Goal: Task Accomplishment & Management: Manage account settings

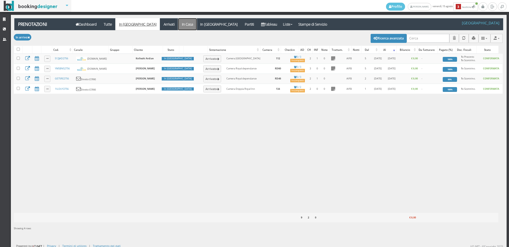
click at [178, 24] on link "In Casa" at bounding box center [187, 24] width 19 height 12
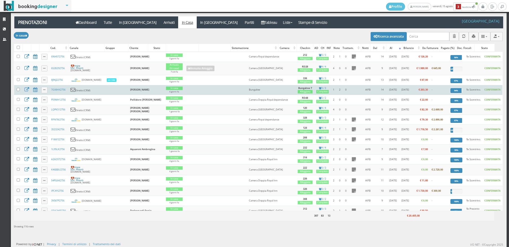
scroll to position [88, 0]
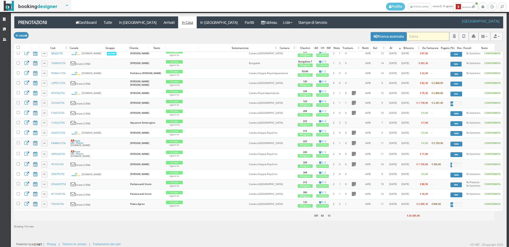
click at [421, 36] on input "search" at bounding box center [428, 36] width 43 height 9
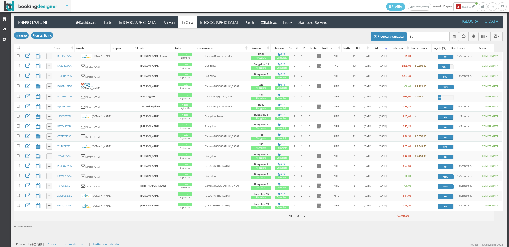
scroll to position [0, 0]
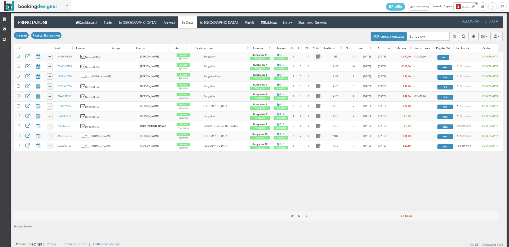
type input "Bungalow3"
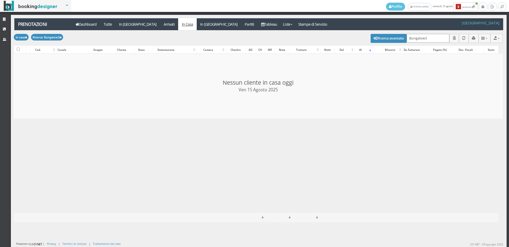
checkbox input "false"
type input "Bungalow3"
click at [258, 24] on link "Tableau" at bounding box center [269, 24] width 23 height 12
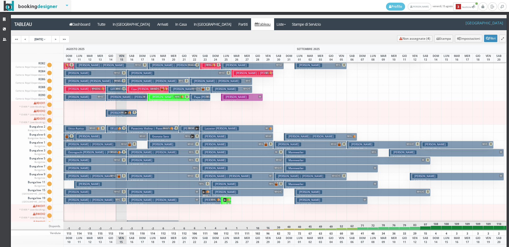
scroll to position [806, 0]
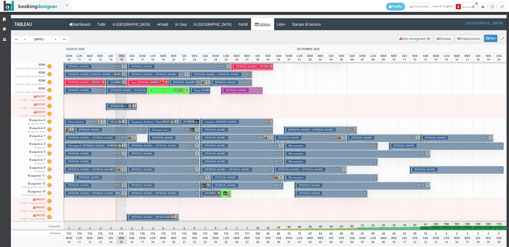
click at [87, 144] on h3 "Ostrogocih [PERSON_NAME] | [PERSON_NAME]" at bounding box center [98, 146] width 64 height 4
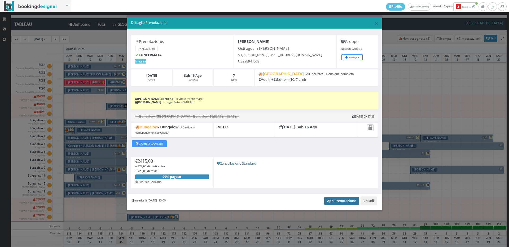
click at [327, 199] on link "Apri Prenotazione" at bounding box center [341, 201] width 35 height 8
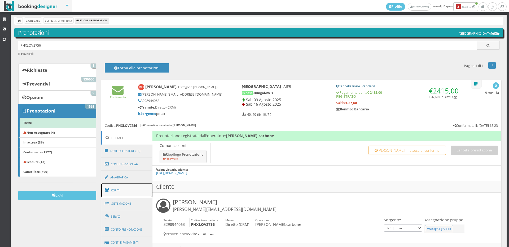
click at [113, 191] on link "Ospiti" at bounding box center [126, 191] width 51 height 14
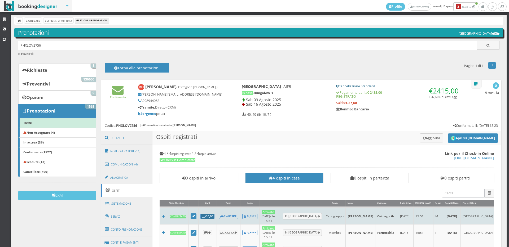
click at [213, 215] on b "€ 0,00" at bounding box center [207, 217] width 11 height 4
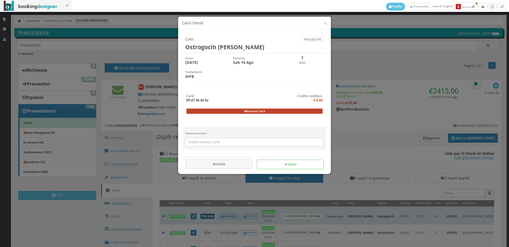
click at [257, 109] on button "Rimuovi Card" at bounding box center [254, 111] width 137 height 5
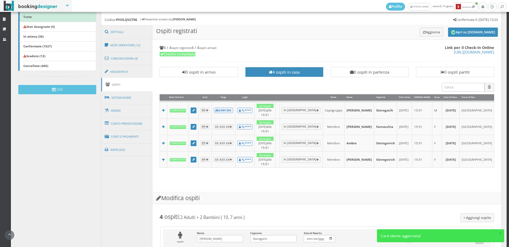
scroll to position [177, 0]
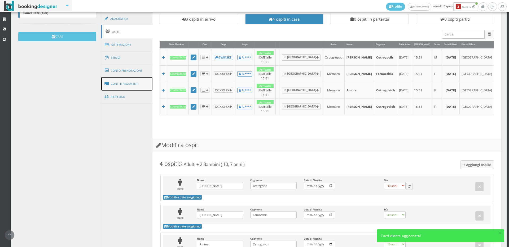
click at [134, 86] on link "Conti e Pagamenti" at bounding box center [126, 84] width 51 height 14
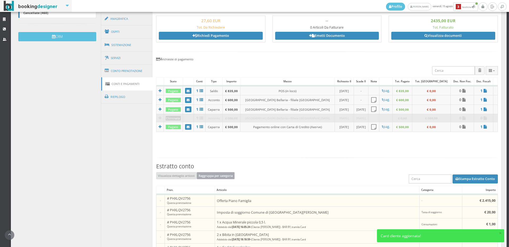
click at [228, 175] on button "Raggruppa per categoria" at bounding box center [216, 175] width 38 height 7
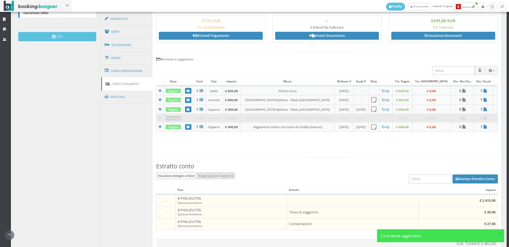
scroll to position [258, 0]
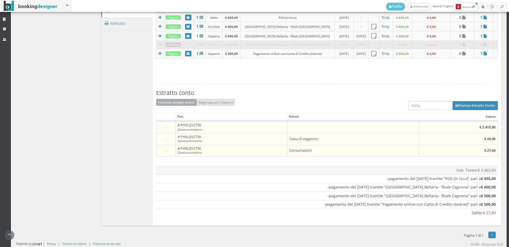
click at [192, 103] on button "Visualizza dettaglio articoli" at bounding box center [176, 102] width 41 height 7
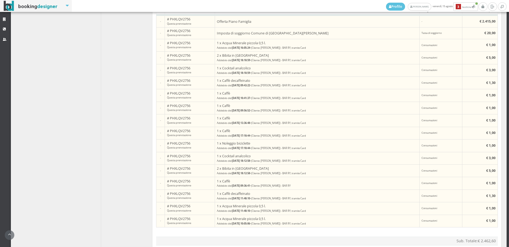
scroll to position [288, 0]
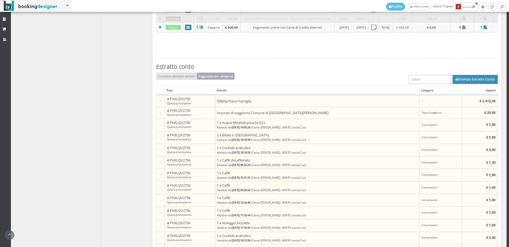
click at [213, 76] on button "Raggruppa per categoria" at bounding box center [216, 76] width 38 height 7
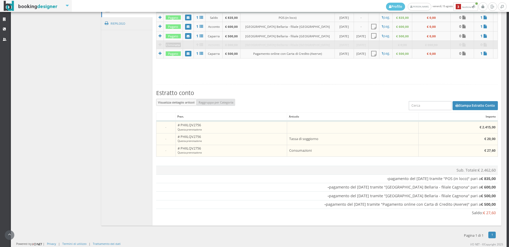
scroll to position [258, 0]
click at [194, 102] on button "Visualizza dettaglio articoli" at bounding box center [176, 102] width 41 height 7
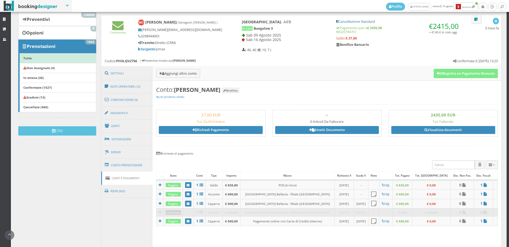
scroll to position [0, 0]
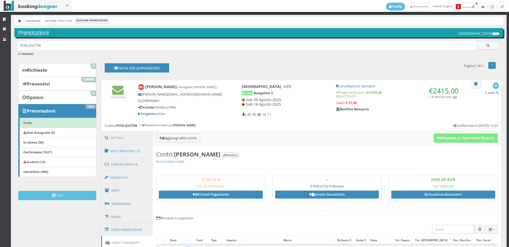
click at [119, 228] on link "Conto Prenotazione" at bounding box center [126, 230] width 51 height 14
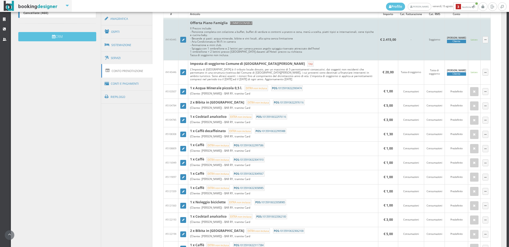
scroll to position [324, 0]
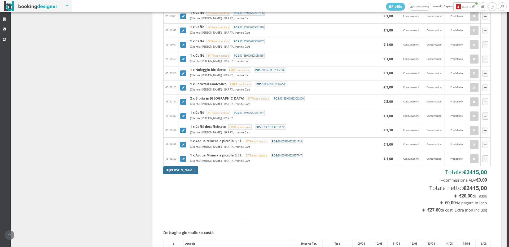
click at [187, 171] on link "Aggiungi Tariffa" at bounding box center [180, 171] width 35 height 8
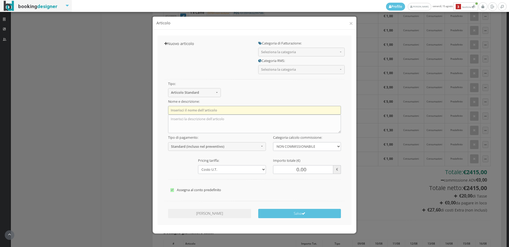
click at [190, 110] on input "text" at bounding box center [254, 110] width 173 height 9
type input "Garage"
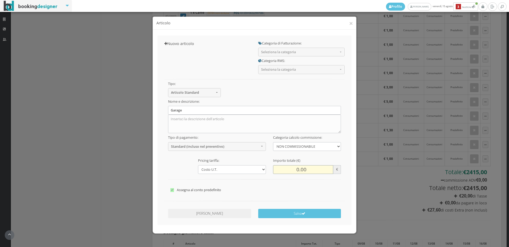
click at [295, 170] on input "0.00" at bounding box center [303, 169] width 60 height 9
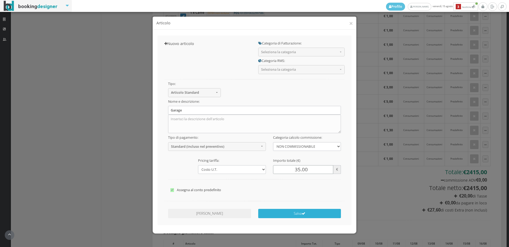
type input "35.00"
click at [310, 213] on button "Salva" at bounding box center [299, 213] width 83 height 9
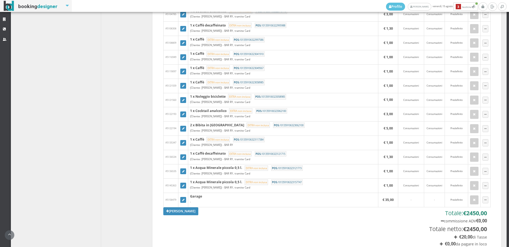
scroll to position [147, 0]
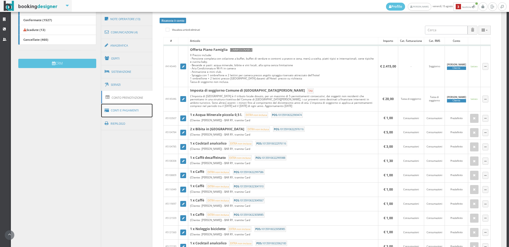
click at [122, 114] on link "Conti e Pagamenti" at bounding box center [126, 111] width 51 height 14
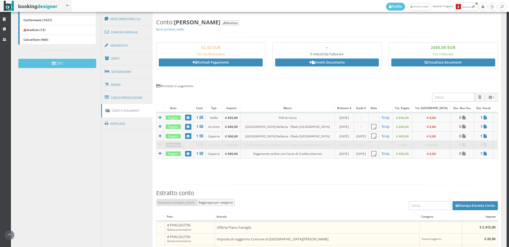
scroll to position [295, 0]
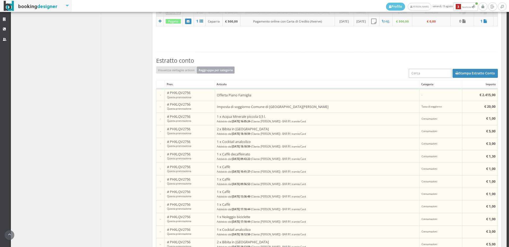
click at [220, 70] on button "Raggruppa per categoria" at bounding box center [216, 70] width 38 height 7
